Goal: Information Seeking & Learning: Learn about a topic

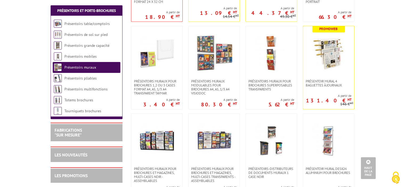
scroll to position [186, 0]
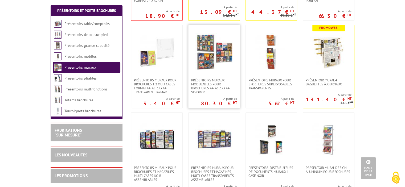
click at [217, 49] on img at bounding box center [213, 51] width 37 height 37
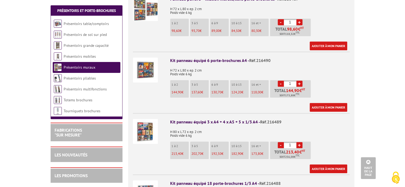
scroll to position [266, 0]
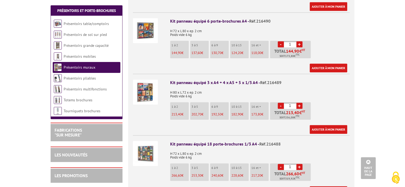
click at [148, 87] on img at bounding box center [145, 92] width 25 height 25
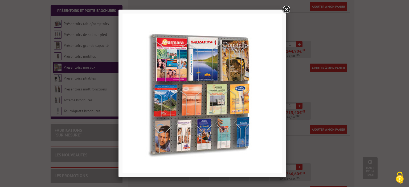
click at [286, 10] on link at bounding box center [286, 10] width 10 height 10
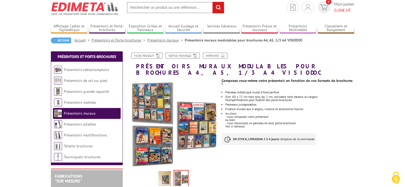
scroll to position [27, 0]
